Goal: Use online tool/utility: Utilize a website feature to perform a specific function

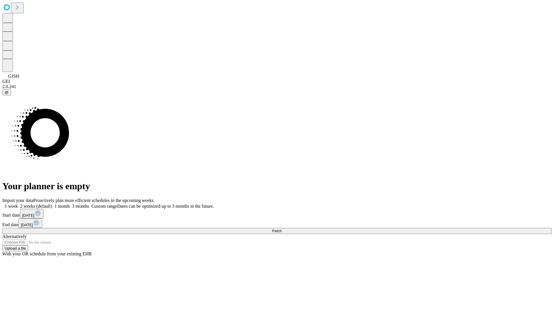
click at [282, 229] on span "Fetch" at bounding box center [277, 231] width 10 height 4
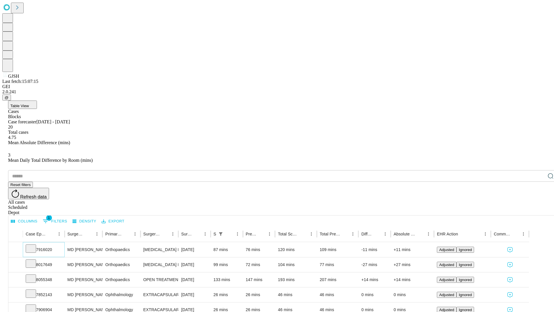
click at [34, 245] on icon at bounding box center [31, 248] width 6 height 6
